Goal: Transaction & Acquisition: Register for event/course

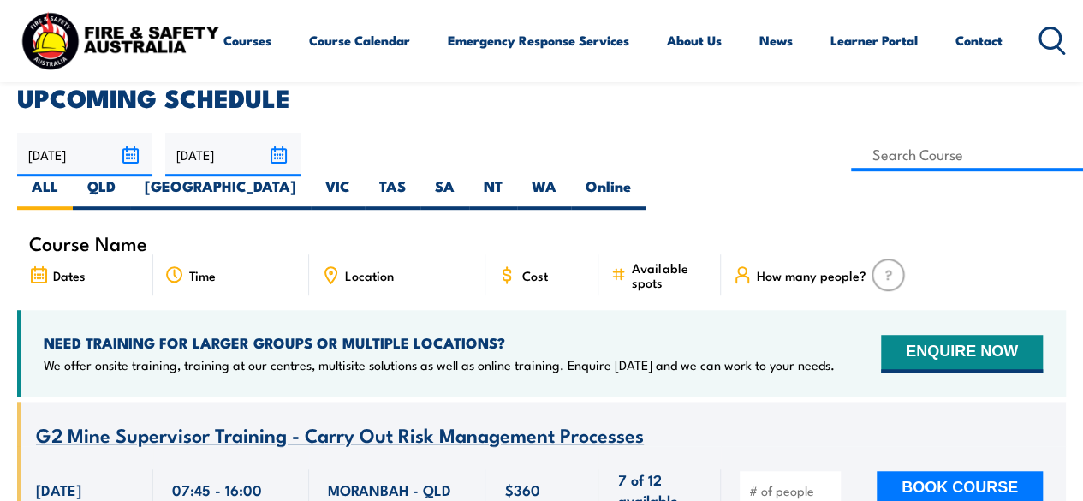
scroll to position [599, 0]
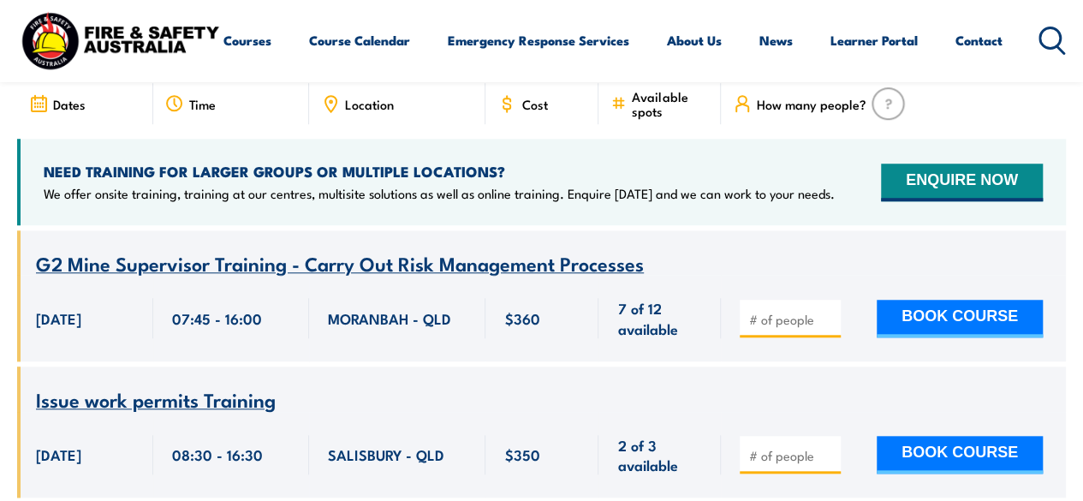
click at [788, 311] on input "number" at bounding box center [792, 319] width 86 height 17
type input "1"
click at [823, 311] on input "1" at bounding box center [792, 319] width 86 height 17
click at [931, 300] on button "BOOK COURSE" at bounding box center [959, 319] width 166 height 38
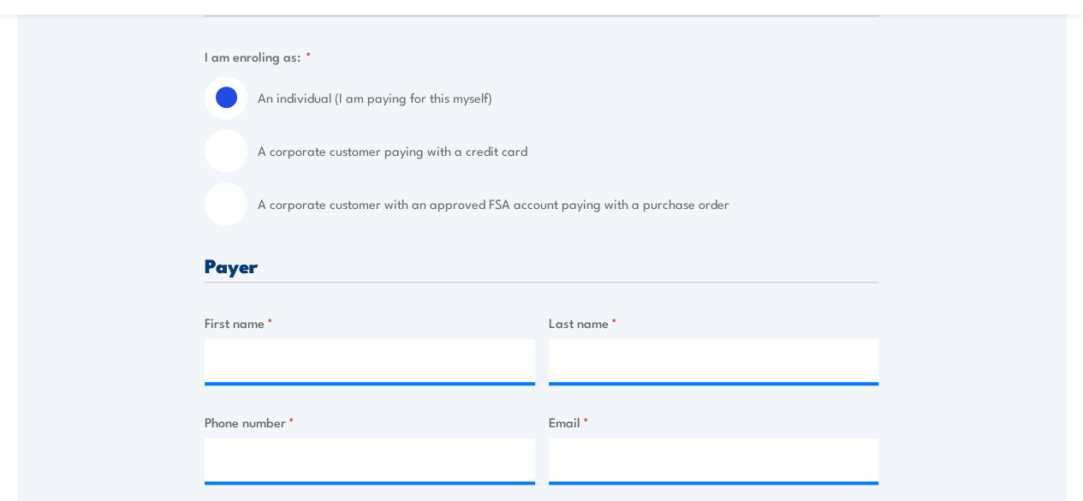
scroll to position [514, 0]
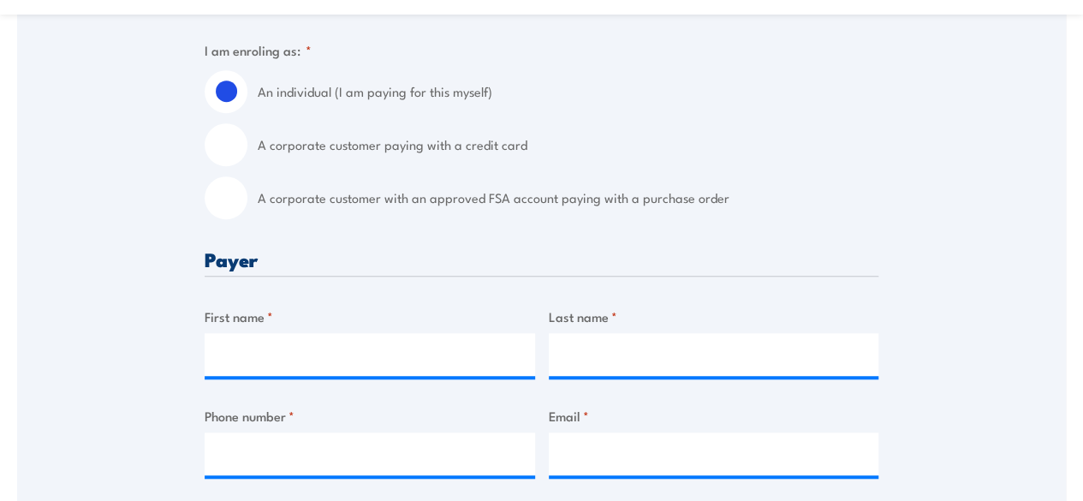
click at [235, 198] on input "A corporate customer with an approved FSA account paying with a purchase order" at bounding box center [226, 197] width 43 height 43
radio input "true"
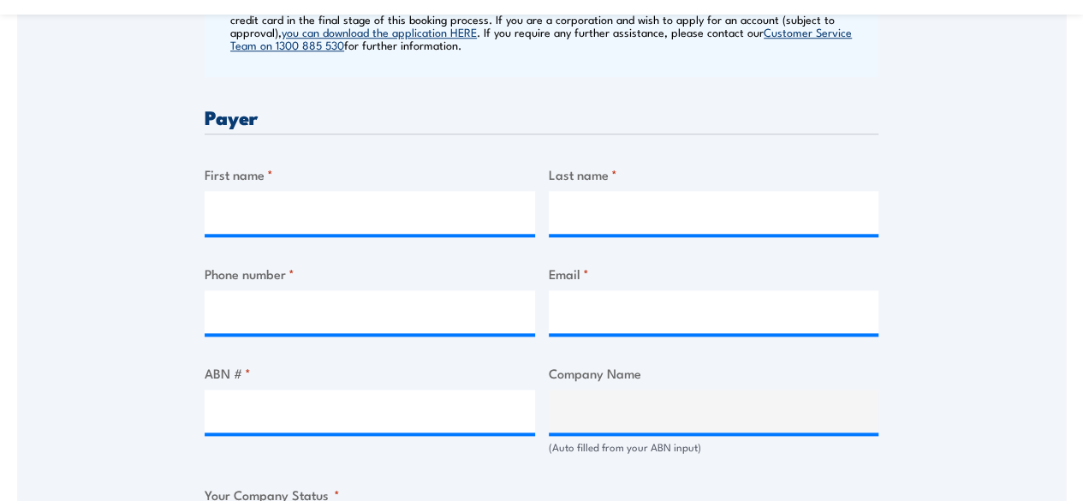
scroll to position [856, 0]
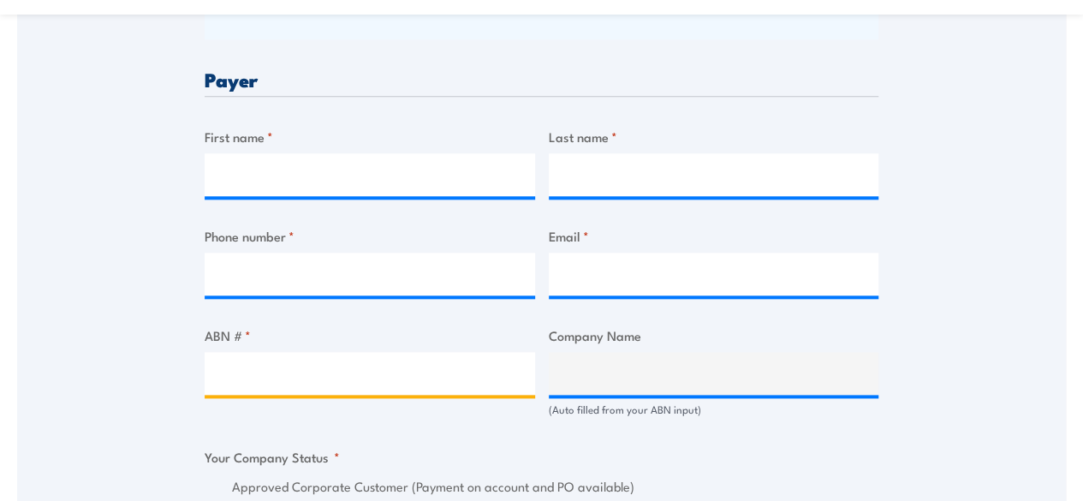
click at [310, 375] on input "ABN # *" at bounding box center [370, 373] width 330 height 43
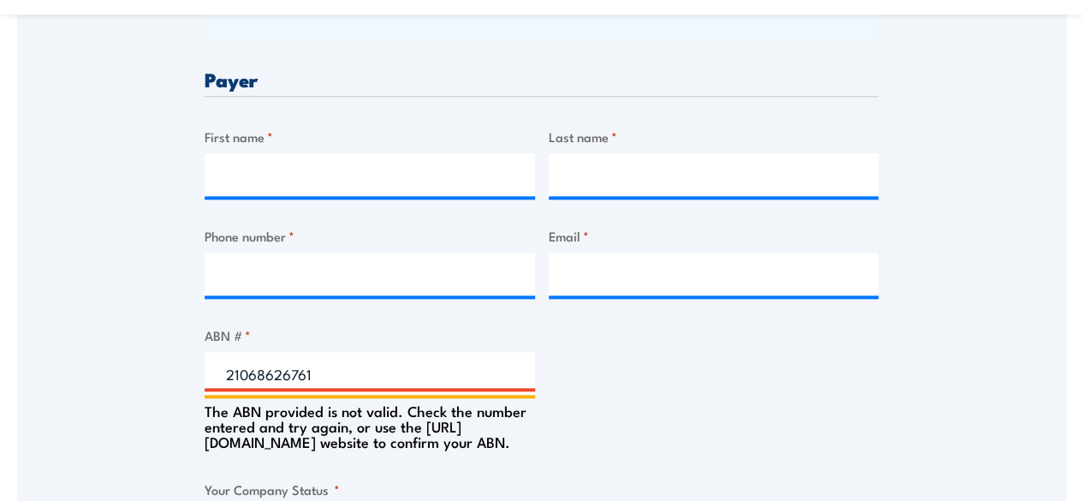
click at [344, 372] on input "21068626761" at bounding box center [370, 373] width 330 height 43
type input "21068626764"
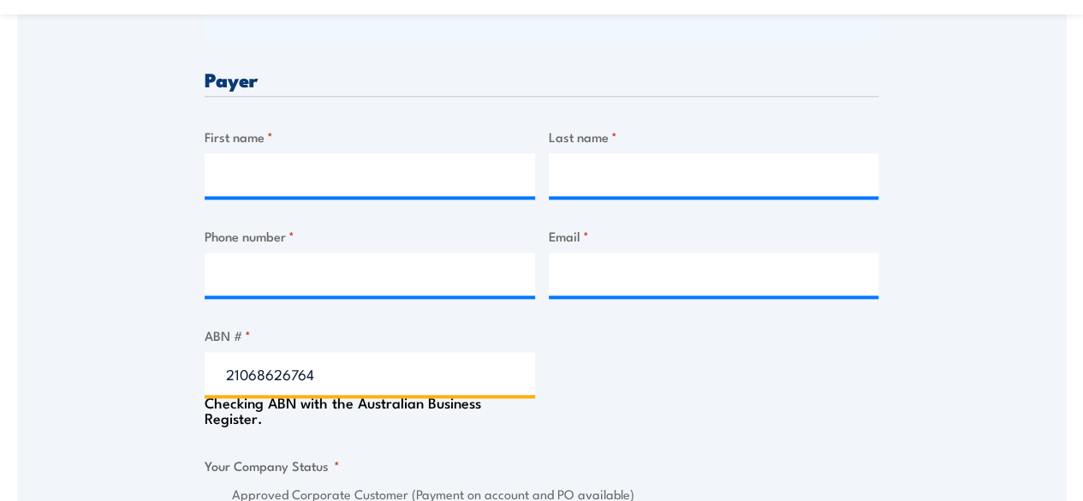
type input "SCHIAVELLO CONSTRUCTION (NSW) PTY LTD"
radio input "true"
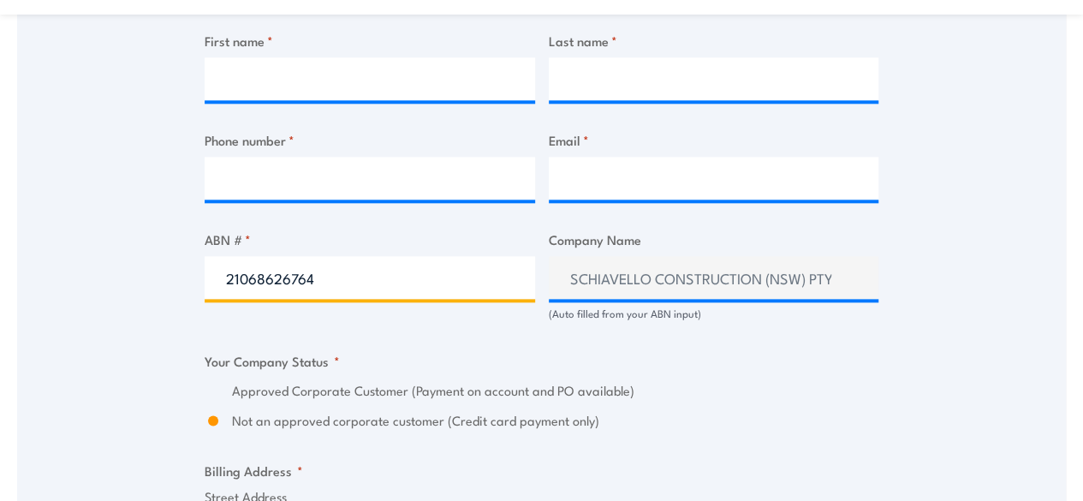
scroll to position [941, 0]
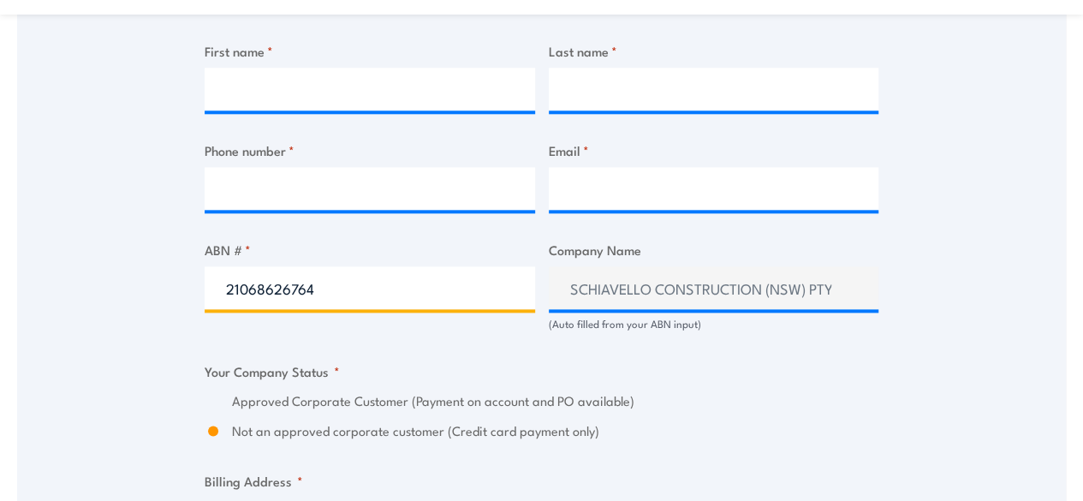
type input "21068626764"
